Goal: Browse casually

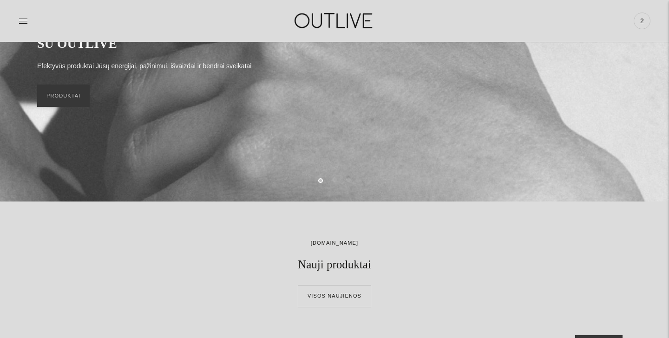
scroll to position [137, 0]
click at [68, 101] on link "PRODUKTAI" at bounding box center [63, 96] width 52 height 22
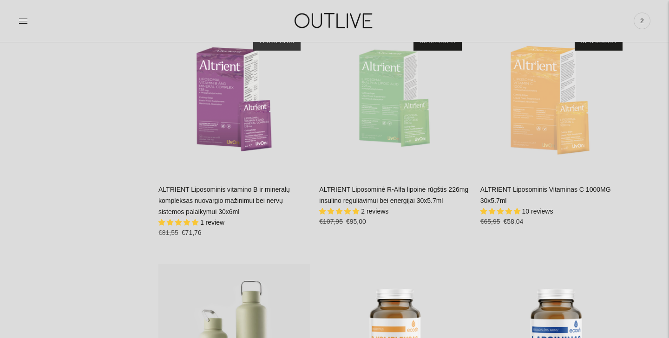
scroll to position [9031, 0]
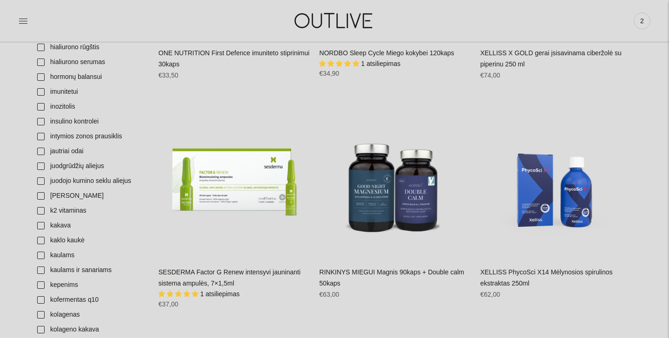
scroll to position [1167, 0]
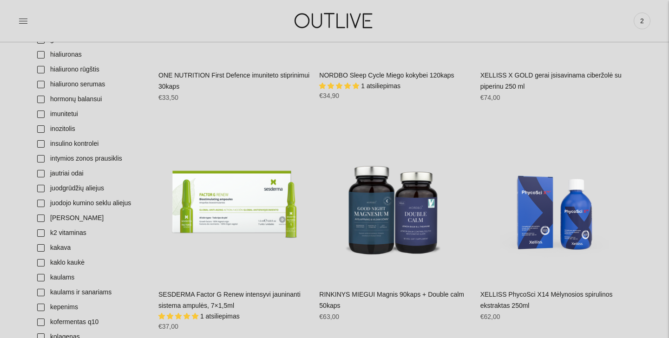
click at [312, 17] on img at bounding box center [334, 21] width 116 height 32
